Goal: Information Seeking & Learning: Check status

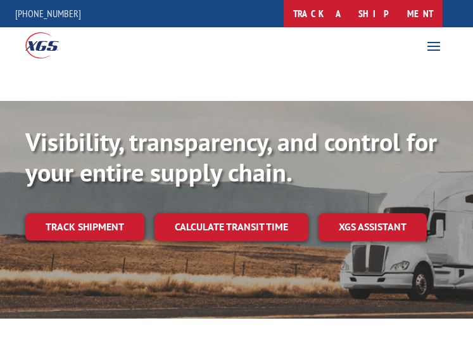
click at [382, 26] on link "track a shipment" at bounding box center [363, 13] width 159 height 27
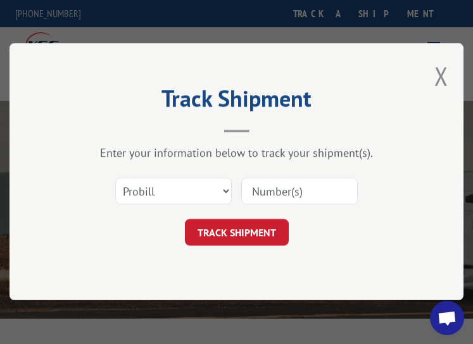
click at [263, 203] on input at bounding box center [299, 191] width 117 height 27
paste input "17402260"
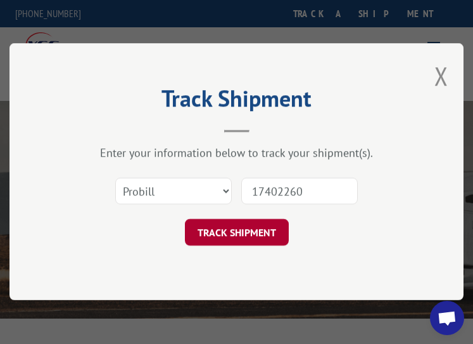
type input "17402260"
click at [236, 228] on button "TRACK SHIPMENT" at bounding box center [236, 232] width 104 height 27
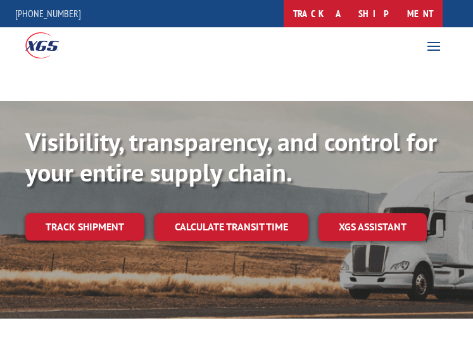
click at [398, 5] on link "track a shipment" at bounding box center [363, 13] width 159 height 27
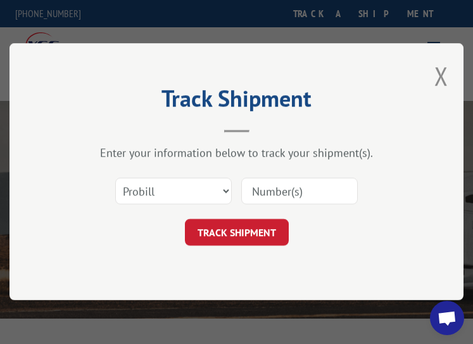
click at [279, 181] on input at bounding box center [299, 191] width 117 height 27
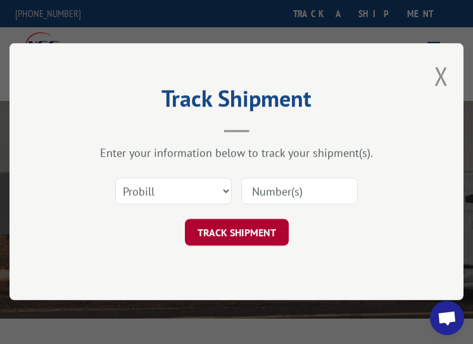
paste input "17402272"
type input "17402272"
click at [252, 231] on button "TRACK SHIPMENT" at bounding box center [236, 232] width 104 height 27
